Goal: Transaction & Acquisition: Purchase product/service

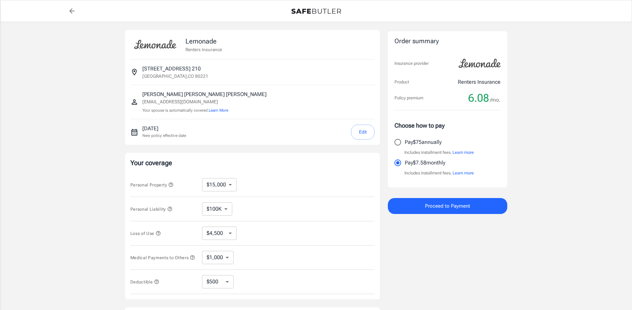
select select "15000"
select select "500"
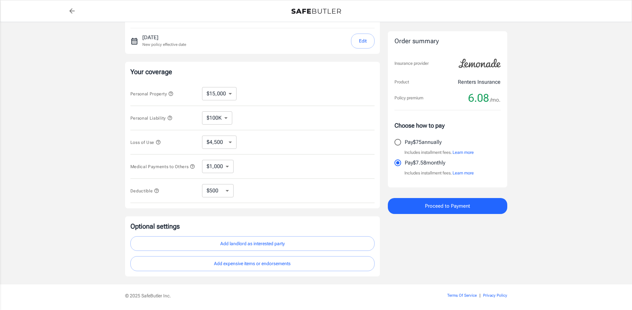
scroll to position [115, 0]
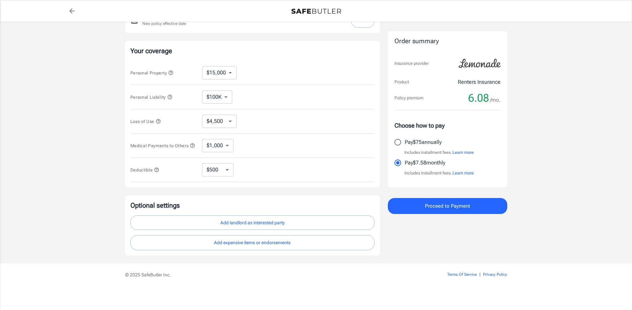
click at [278, 216] on button "Add landlord as interested party" at bounding box center [252, 222] width 244 height 15
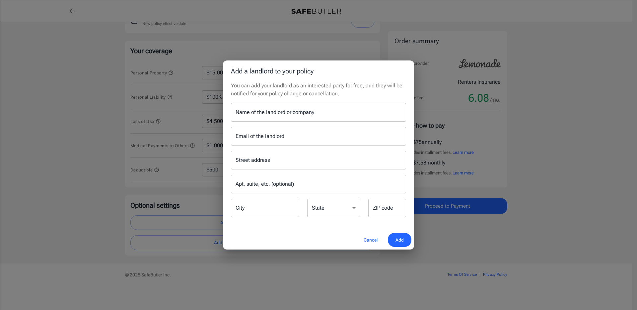
click at [272, 112] on input "Name of the landlord or company" at bounding box center [318, 112] width 175 height 19
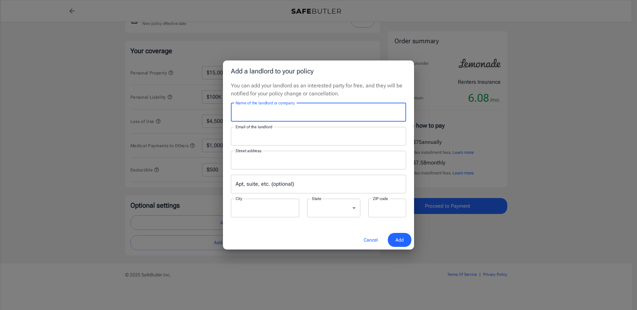
type input "Estrella Apartments"
type input "estrella@assetliving.com"
type input "7050 Pecos Street"
type input "Denver"
select select "CO"
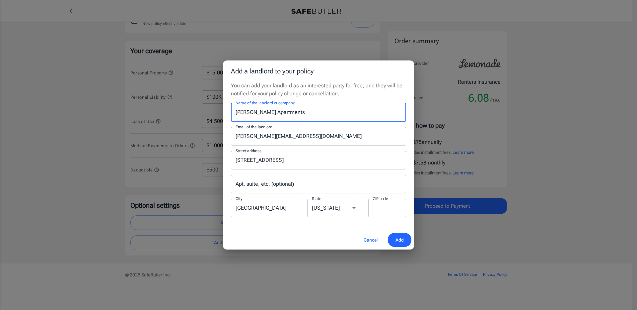
type input "80221"
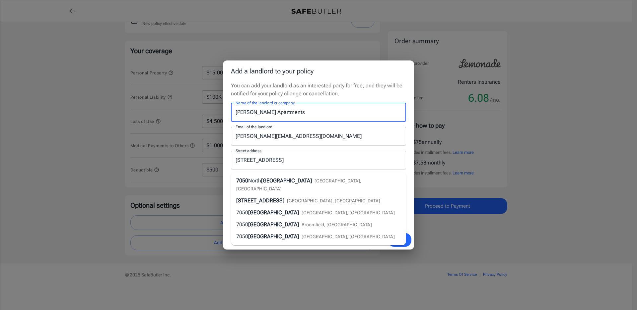
click at [400, 241] on span "Add" at bounding box center [400, 240] width 8 height 8
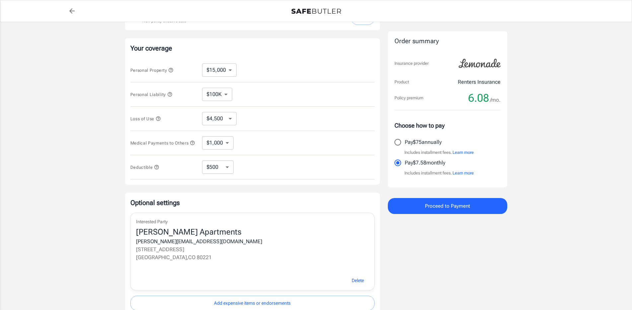
click at [421, 135] on label "Pay $75 annually" at bounding box center [443, 142] width 105 height 14
click at [405, 135] on input "Pay $75 annually" at bounding box center [398, 142] width 14 height 14
radio input "true"
click at [431, 208] on span "Proceed to Payment" at bounding box center [447, 206] width 45 height 9
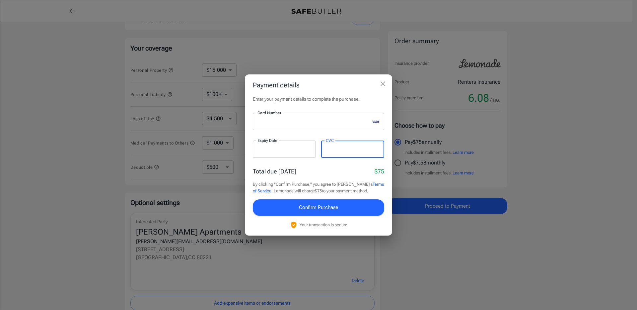
click at [337, 174] on div "Total due today $75" at bounding box center [318, 171] width 131 height 9
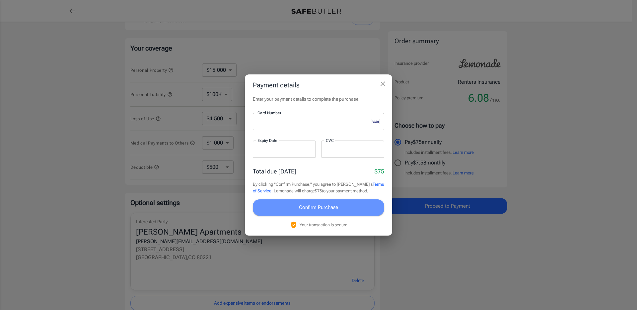
click at [335, 203] on span "Confirm Purchase" at bounding box center [318, 207] width 39 height 9
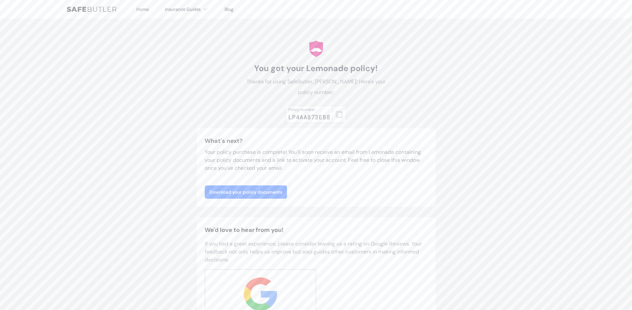
click at [275, 191] on link "Download your policy documents" at bounding box center [246, 191] width 82 height 13
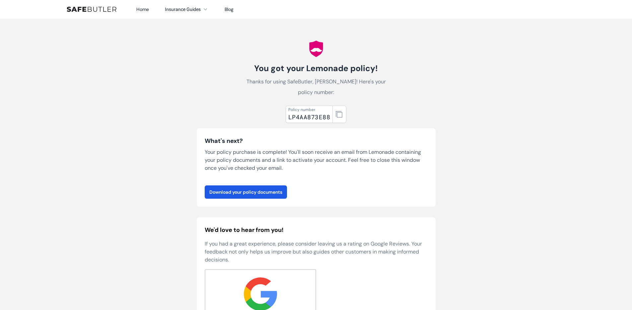
drag, startPoint x: 500, startPoint y: 59, endPoint x: 375, endPoint y: 87, distance: 127.8
click at [498, 60] on body "Home Insurance Guides Renters Insurance Blog" at bounding box center [316, 264] width 632 height 528
